Goal: Transaction & Acquisition: Purchase product/service

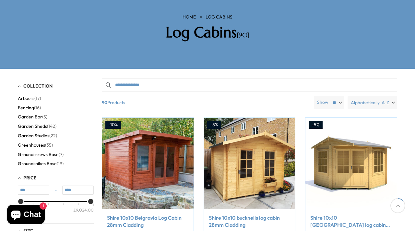
scroll to position [104, 0]
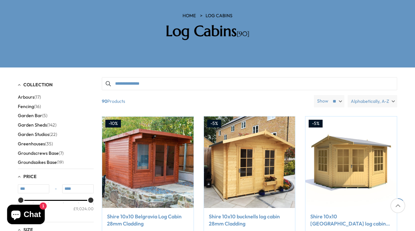
click at [45, 122] on span "Garden Sheds" at bounding box center [32, 125] width 29 height 6
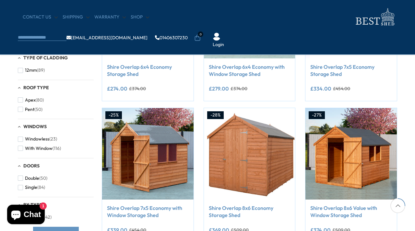
scroll to position [198, 0]
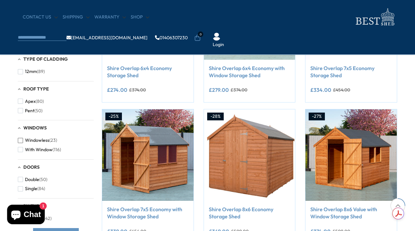
click at [22, 139] on span "button" at bounding box center [20, 140] width 5 height 5
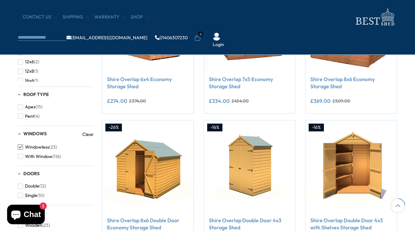
scroll to position [189, 0]
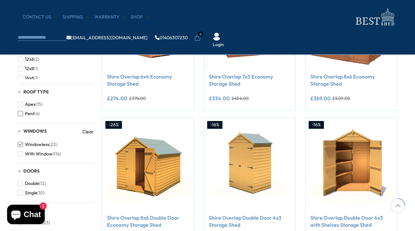
click at [21, 112] on span "button" at bounding box center [20, 113] width 5 height 5
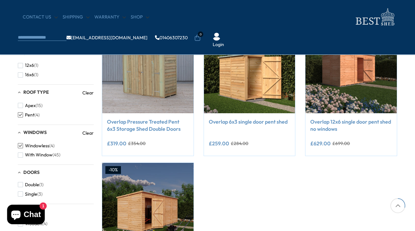
scroll to position [136, 0]
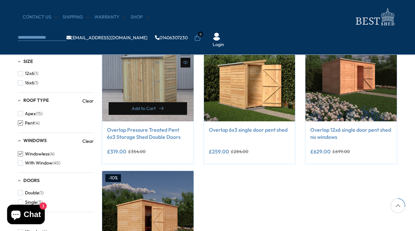
click at [168, 105] on button "Add to Cart" at bounding box center [148, 108] width 78 height 13
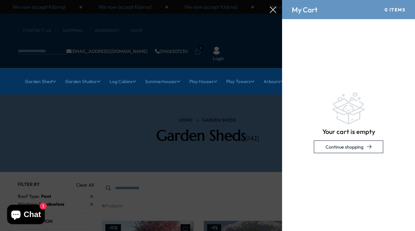
scroll to position [0, 0]
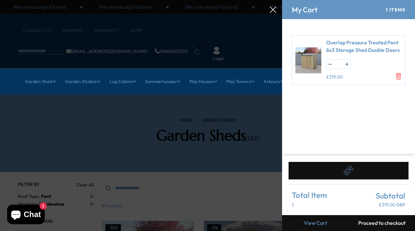
click at [397, 75] on icon "Remove Overlap Pressure Treated Pent 6x3 Storage Shed Double Doors" at bounding box center [398, 76] width 5 height 6
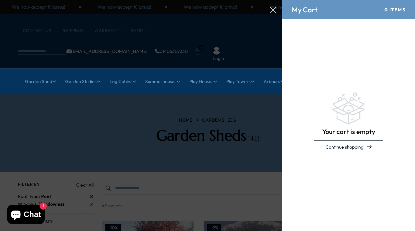
click at [273, 10] on icon at bounding box center [273, 9] width 6 height 6
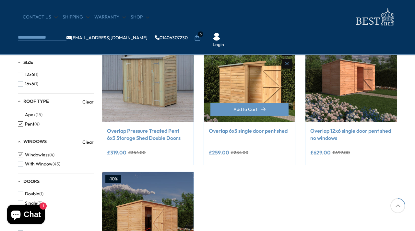
scroll to position [136, 0]
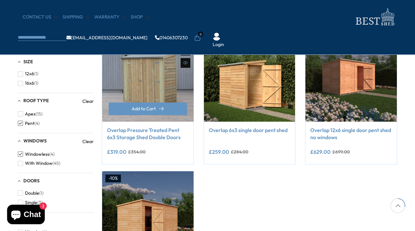
click at [148, 129] on link "Overlap Pressure Treated Pent 6x3 Storage Shed Double Doors" at bounding box center [148, 133] width 82 height 15
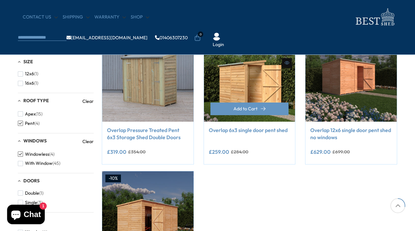
click at [265, 130] on link "Overlap 6x3 single door pent shed" at bounding box center [250, 129] width 82 height 7
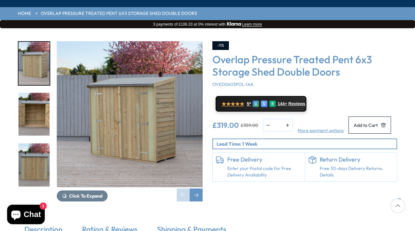
scroll to position [88, 0]
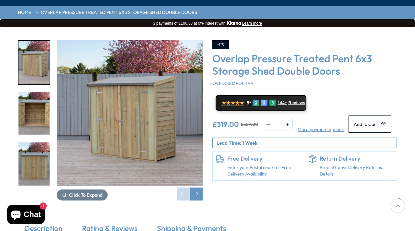
click at [37, 100] on img "2 / 10" at bounding box center [33, 113] width 31 height 43
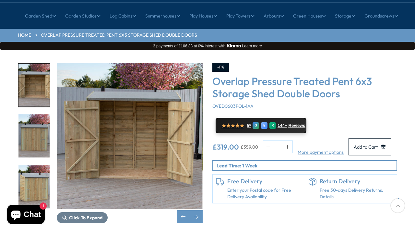
scroll to position [0, 0]
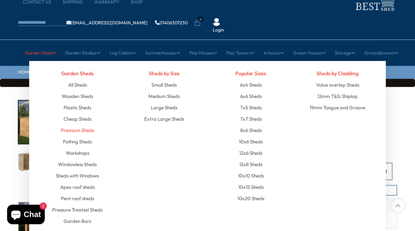
scroll to position [31, 0]
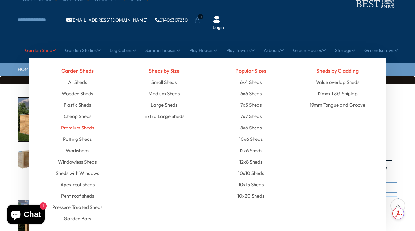
click at [70, 122] on link "Premium Sheds" at bounding box center [77, 127] width 33 height 11
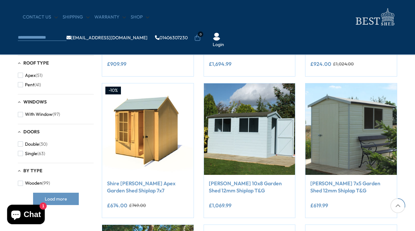
scroll to position [223, 0]
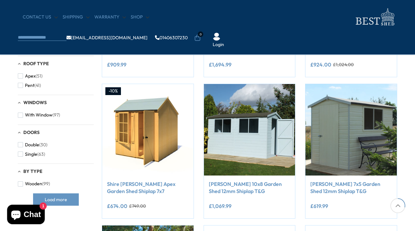
click at [83, 125] on div "Doors Double (30) Single (63)" at bounding box center [56, 144] width 76 height 39
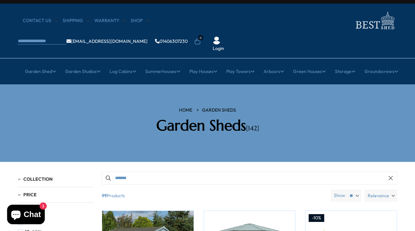
scroll to position [0, 0]
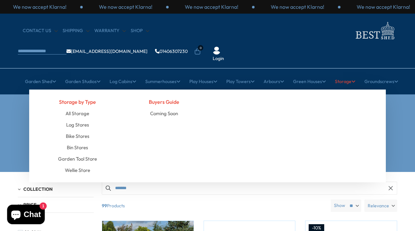
click at [343, 73] on link "Storage" at bounding box center [345, 81] width 20 height 16
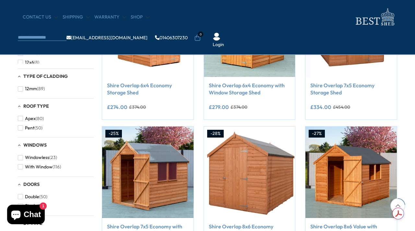
scroll to position [182, 0]
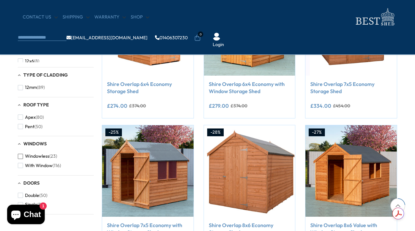
click at [21, 156] on span "button" at bounding box center [20, 156] width 5 height 5
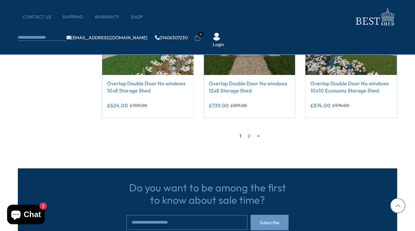
scroll to position [607, 0]
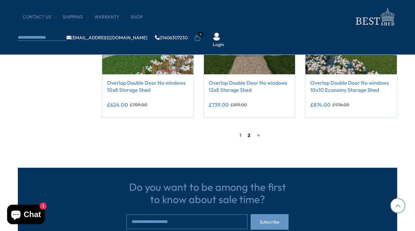
click at [248, 136] on link "2" at bounding box center [248, 135] width 9 height 10
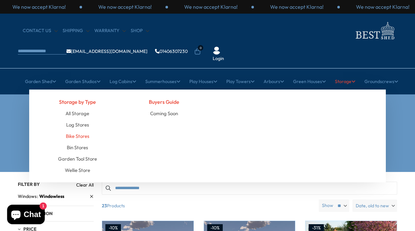
click at [85, 130] on link "Bike Stores" at bounding box center [77, 135] width 23 height 11
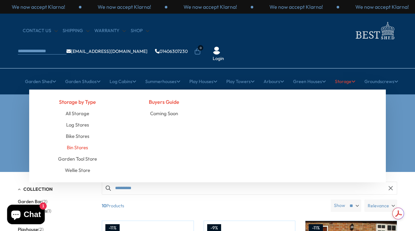
click at [77, 142] on link "Bin Stores" at bounding box center [77, 147] width 21 height 11
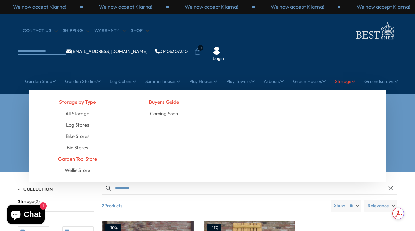
click at [90, 153] on link "Garden Tool Store" at bounding box center [77, 158] width 39 height 11
